Goal: Browse casually

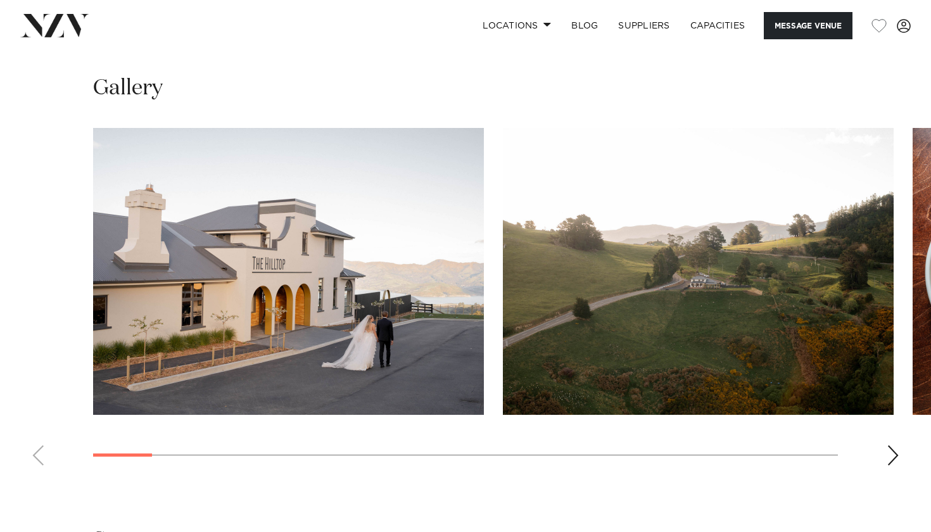
scroll to position [1110, 0]
click at [890, 422] on swiper-container at bounding box center [465, 302] width 931 height 348
click at [891, 445] on div "Next slide" at bounding box center [893, 455] width 13 height 20
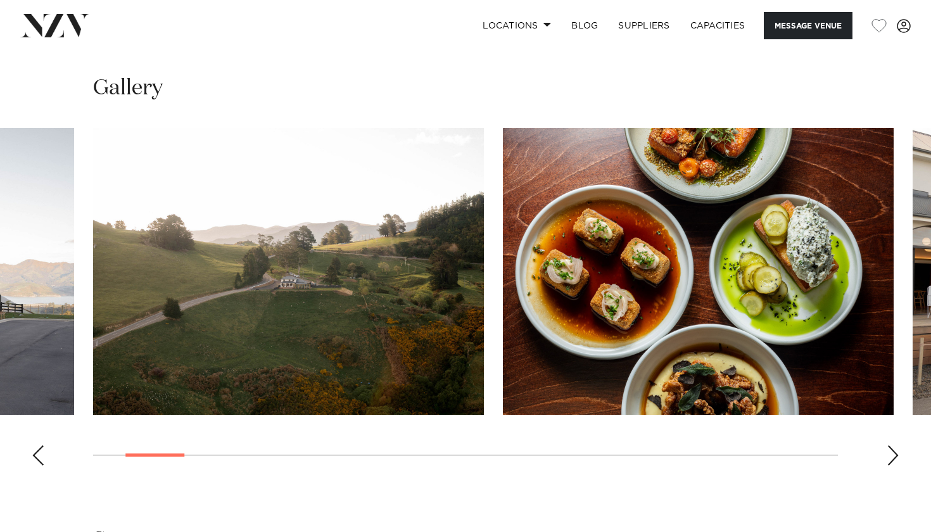
click at [891, 445] on div "Next slide" at bounding box center [893, 455] width 13 height 20
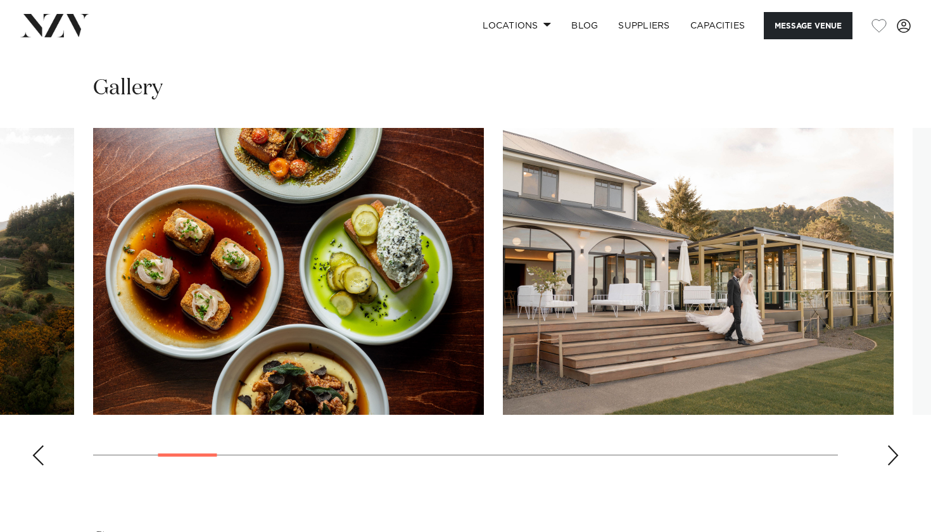
click at [891, 445] on div "Next slide" at bounding box center [893, 455] width 13 height 20
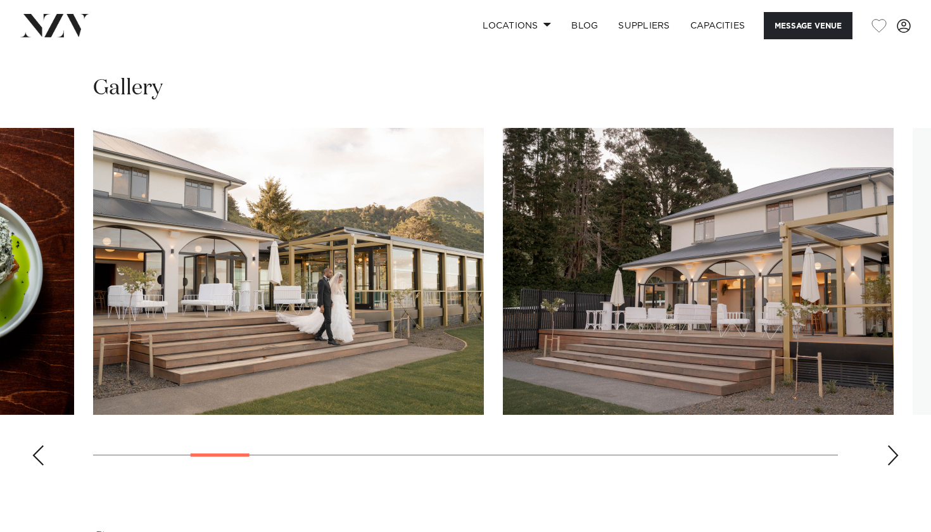
click at [891, 445] on div "Next slide" at bounding box center [893, 455] width 13 height 20
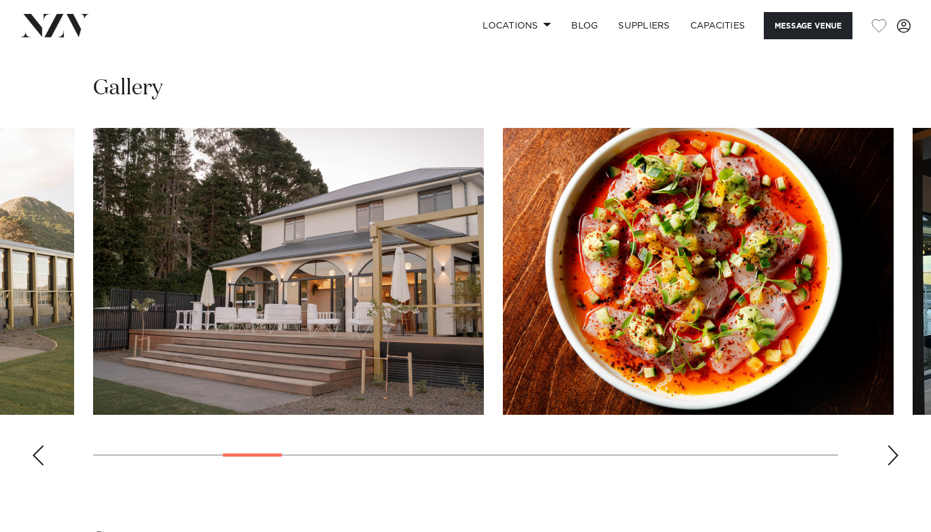
click at [891, 445] on div "Next slide" at bounding box center [893, 455] width 13 height 20
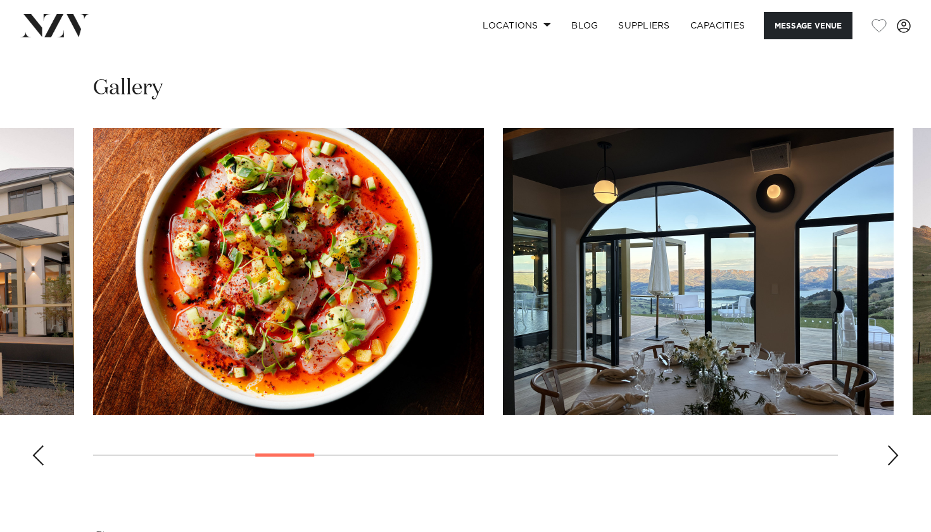
click at [892, 445] on div "Next slide" at bounding box center [893, 455] width 13 height 20
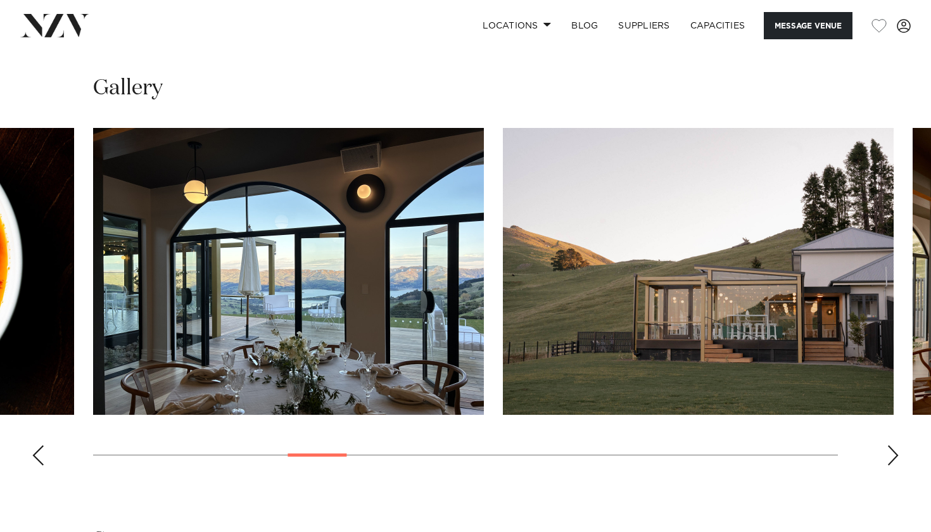
click at [892, 445] on div "Next slide" at bounding box center [893, 455] width 13 height 20
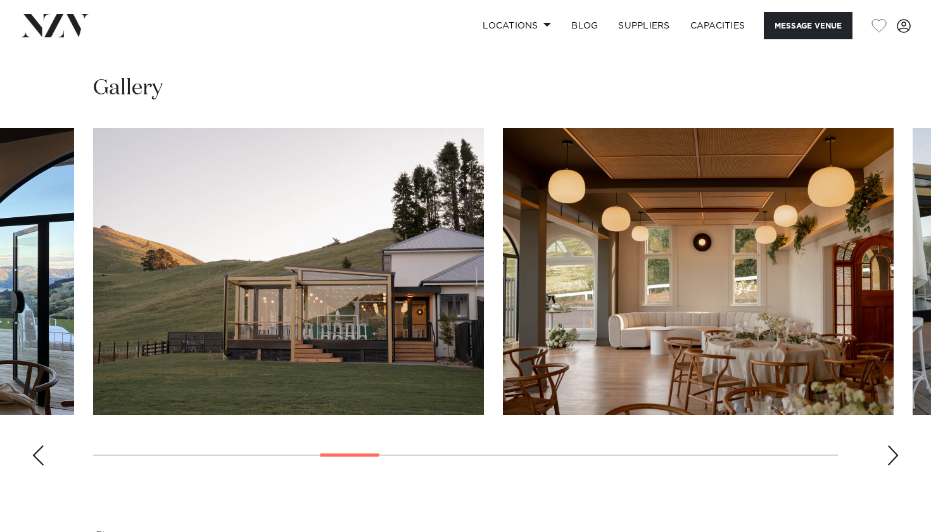
click at [892, 445] on div "Next slide" at bounding box center [893, 455] width 13 height 20
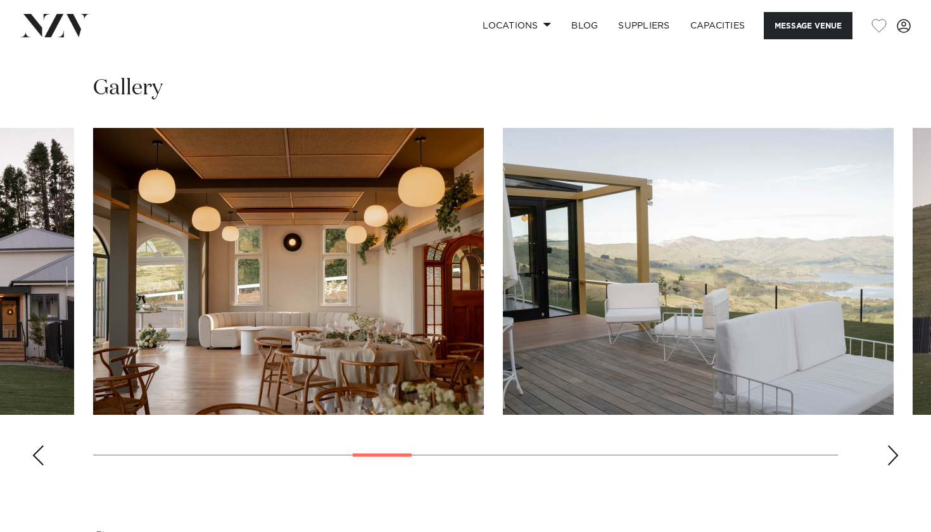
click at [892, 445] on div "Next slide" at bounding box center [893, 455] width 13 height 20
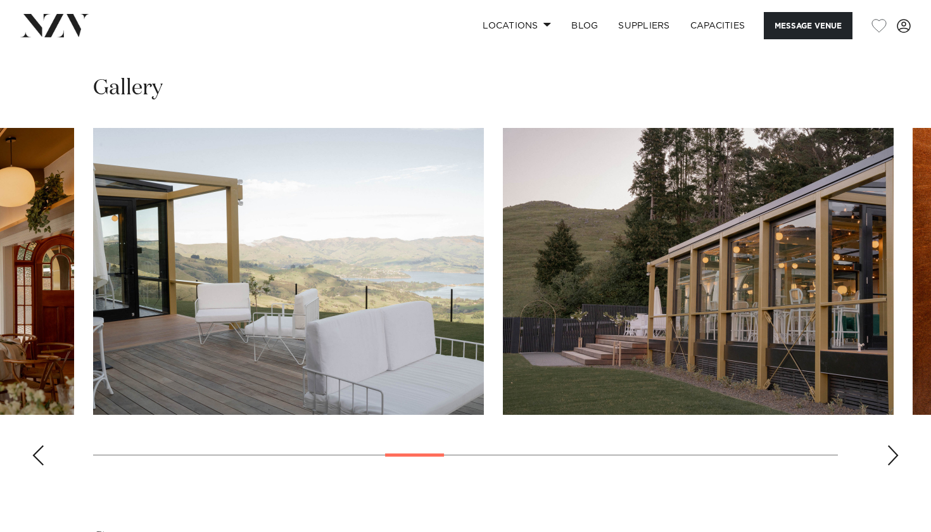
click at [892, 445] on div "Next slide" at bounding box center [893, 455] width 13 height 20
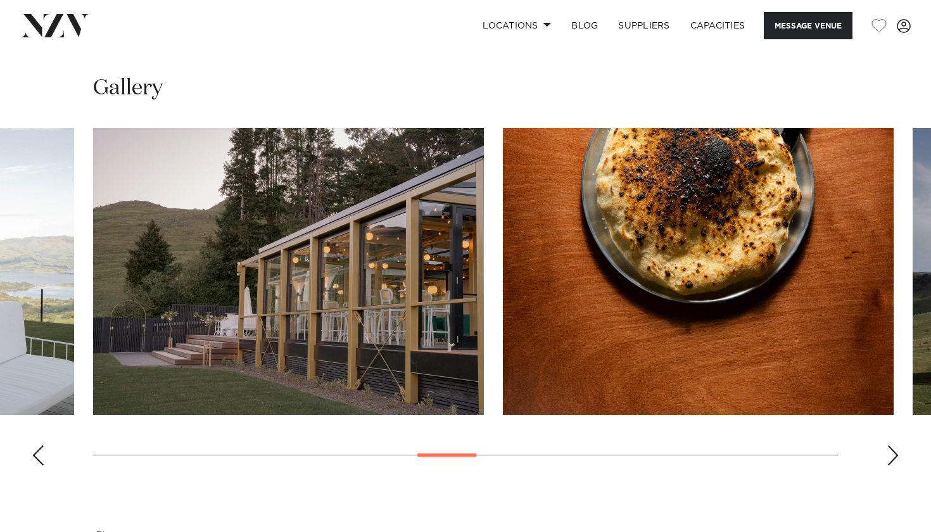
click at [892, 445] on div "Next slide" at bounding box center [893, 455] width 13 height 20
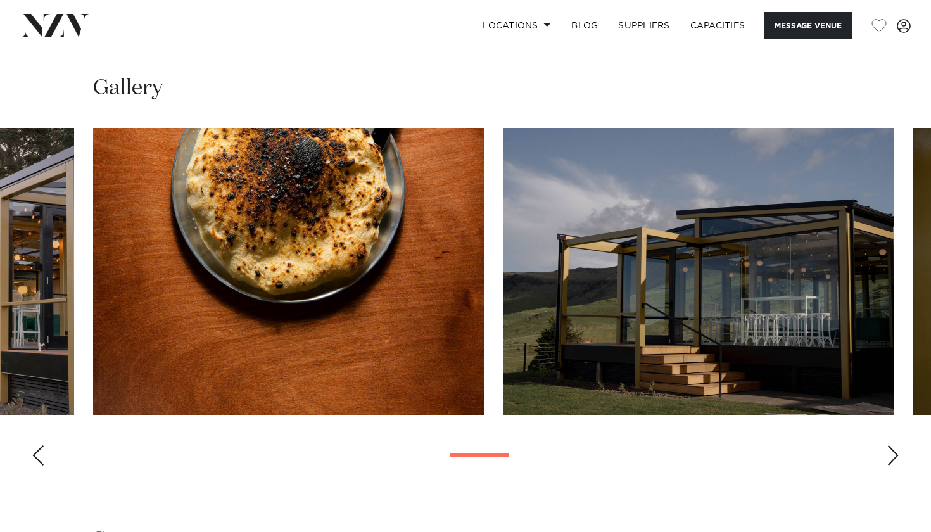
click at [892, 445] on div "Next slide" at bounding box center [893, 455] width 13 height 20
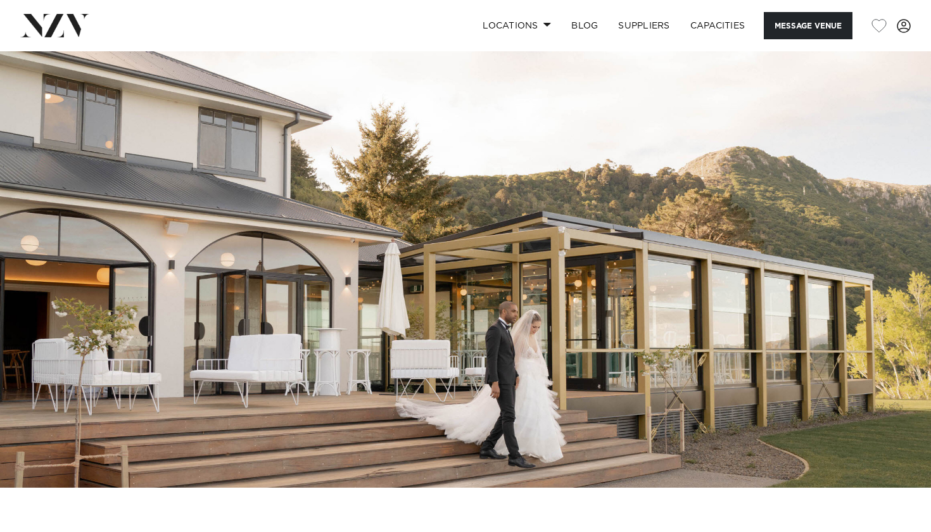
scroll to position [0, 0]
